Goal: Find specific page/section: Find specific page/section

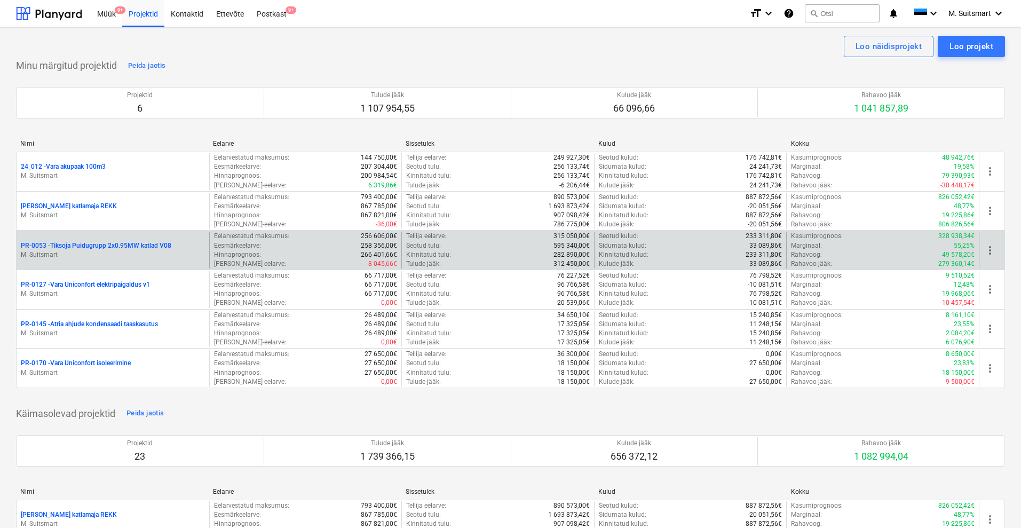
click at [74, 244] on p "PR-0053 - Tiksoja Puidugrupp 2x0.95MW katlad V08" at bounding box center [96, 245] width 151 height 9
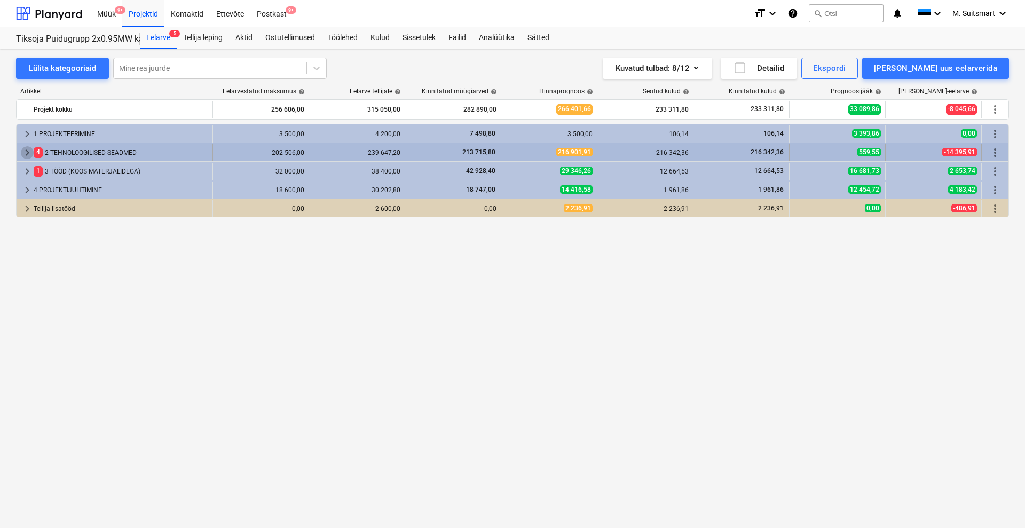
click at [26, 149] on span "keyboard_arrow_right" at bounding box center [27, 152] width 13 height 13
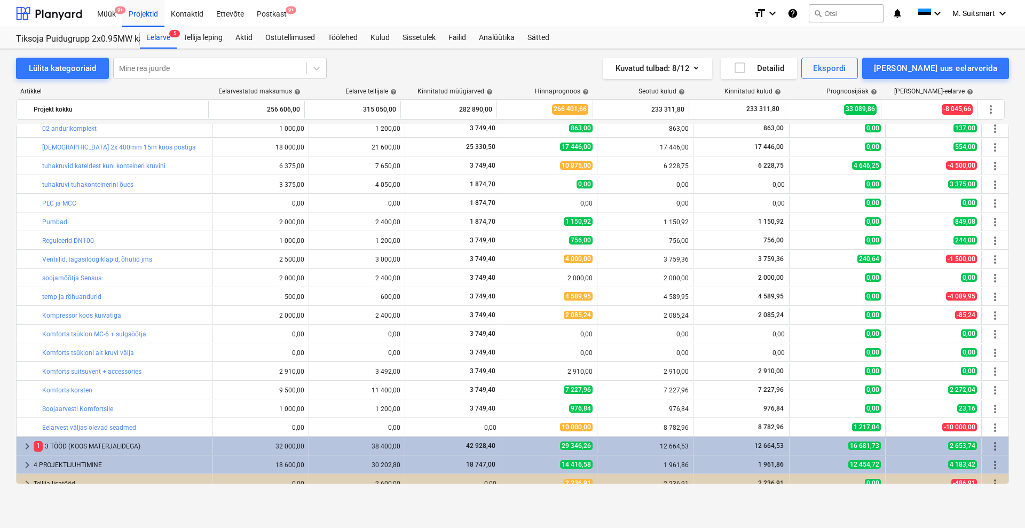
scroll to position [275, 0]
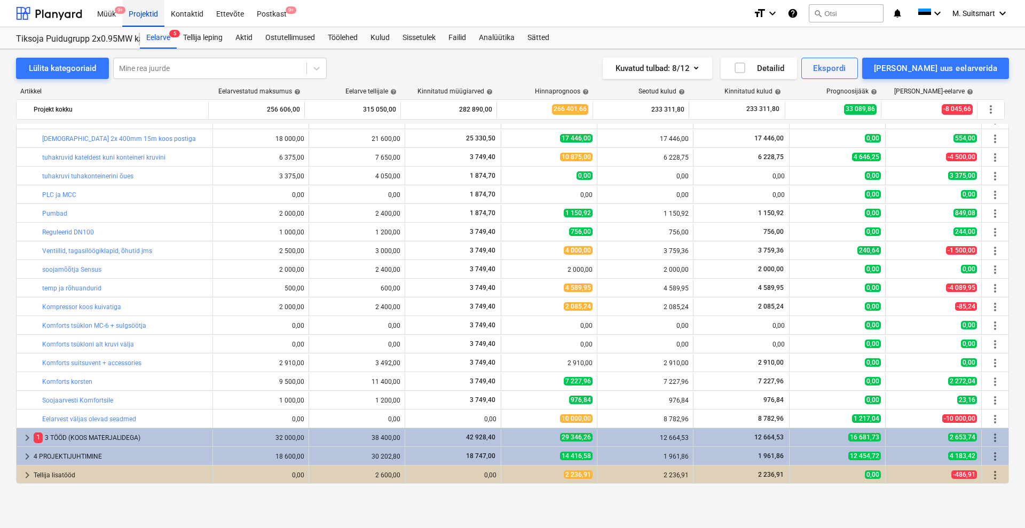
click at [144, 9] on div "Projektid" at bounding box center [143, 12] width 42 height 27
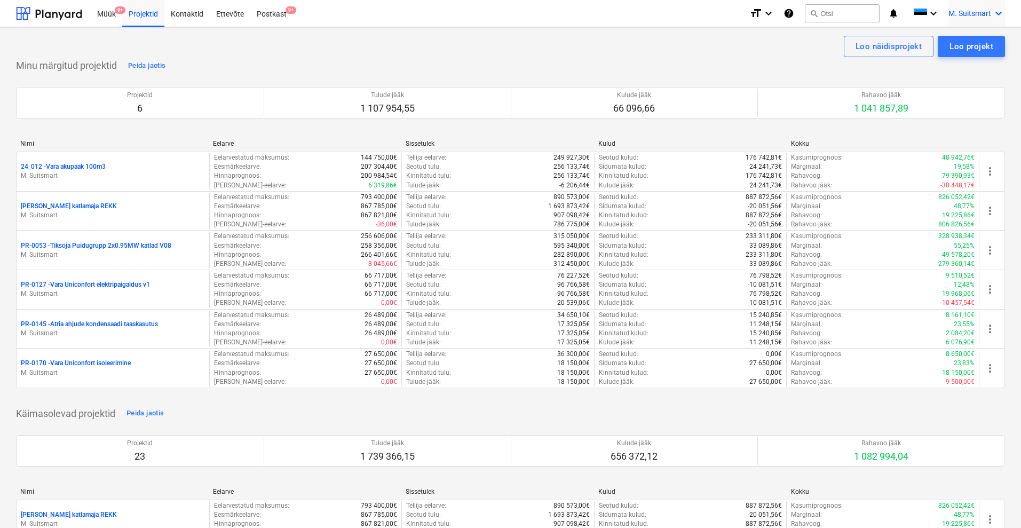
click at [973, 14] on span "M. Suitsmart" at bounding box center [970, 13] width 43 height 9
click at [964, 64] on div "MS [PERSON_NAME] Services OÜ" at bounding box center [953, 68] width 91 height 15
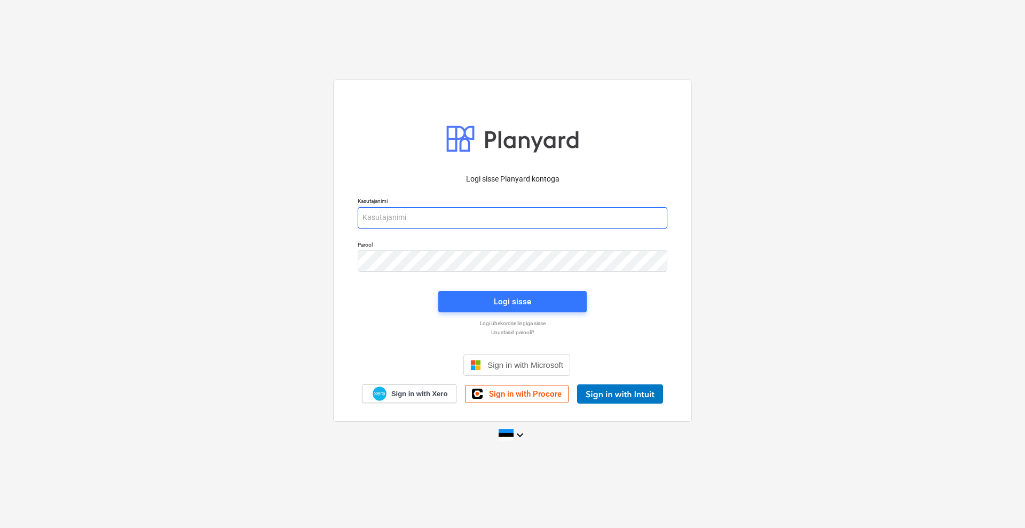
type input "[EMAIL_ADDRESS][DOMAIN_NAME]"
